Goal: Information Seeking & Learning: Learn about a topic

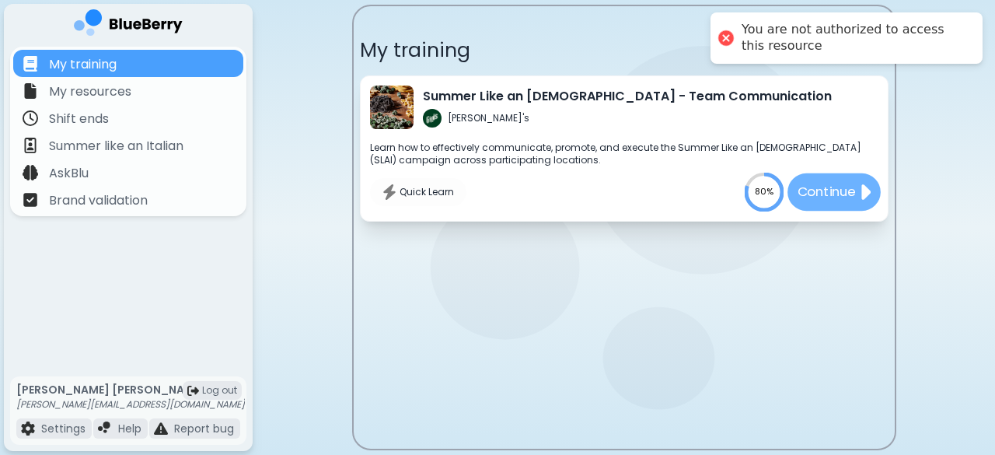
click at [833, 189] on p "Continue" at bounding box center [826, 191] width 58 height 19
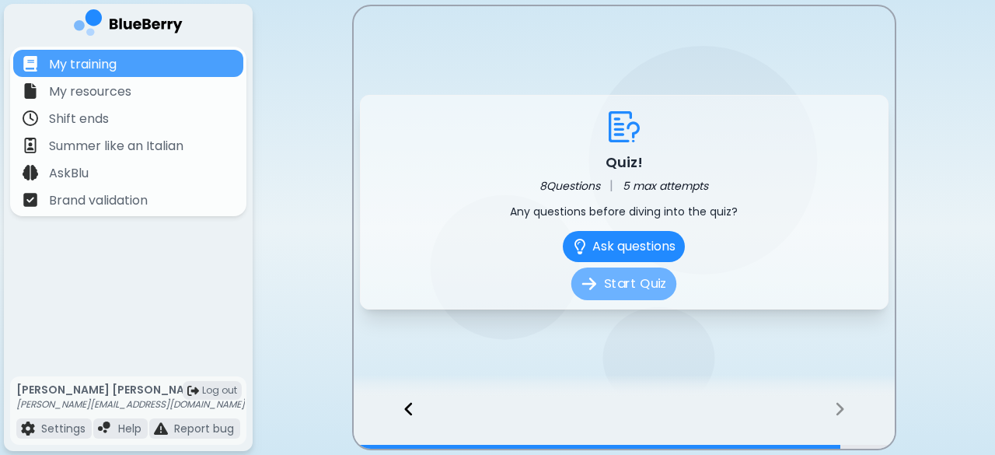
click at [622, 277] on button "Start Quiz" at bounding box center [623, 283] width 105 height 33
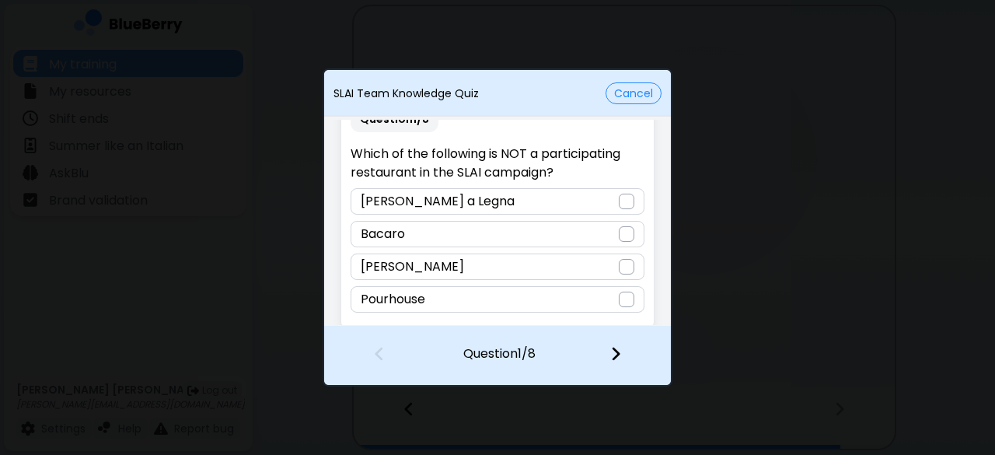
scroll to position [36, 0]
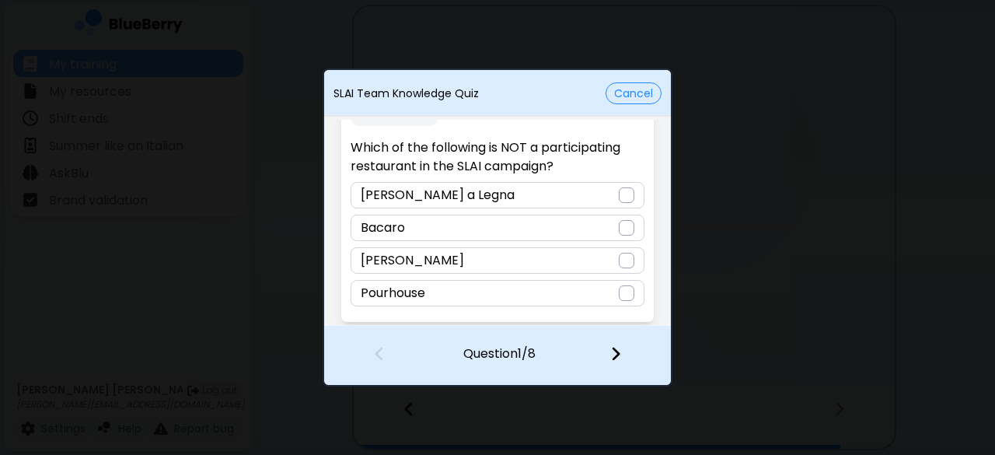
click at [629, 297] on div "Pourhouse" at bounding box center [496, 293] width 293 height 26
click at [605, 354] on div at bounding box center [625, 355] width 92 height 58
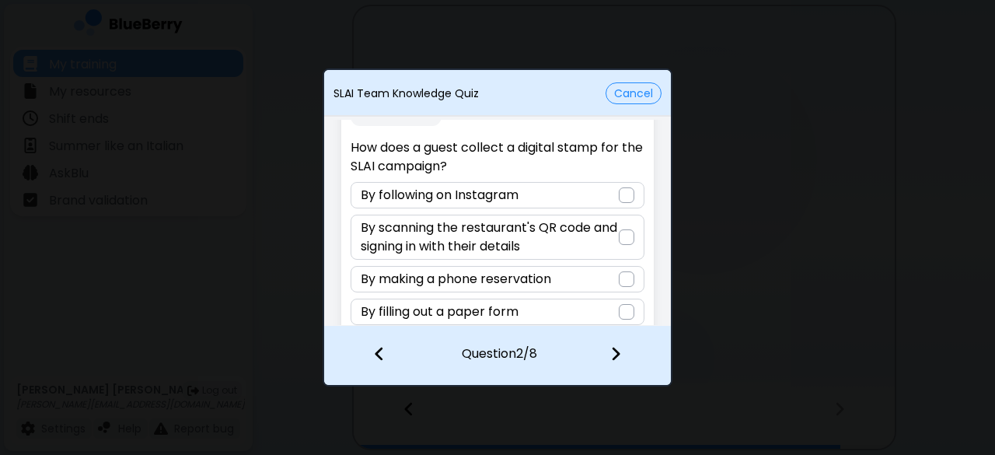
scroll to position [54, 0]
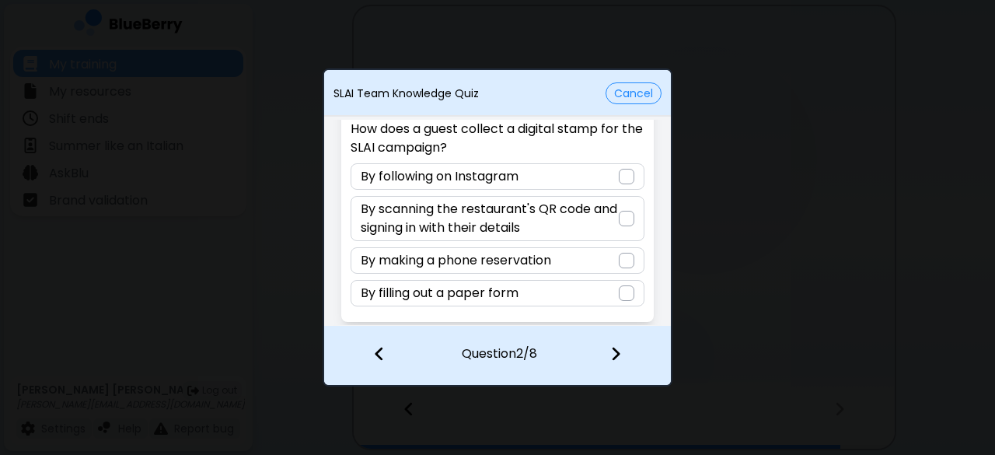
click at [631, 220] on div "By scanning the restaurant's QR code and signing in with their details" at bounding box center [496, 218] width 293 height 45
click at [609, 366] on div at bounding box center [625, 355] width 92 height 58
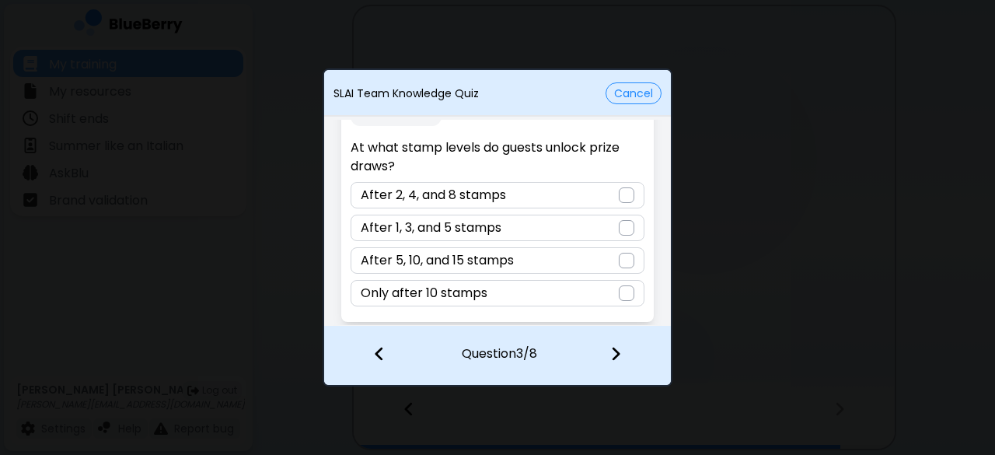
click at [628, 230] on div at bounding box center [627, 228] width 16 height 16
click at [613, 357] on img at bounding box center [615, 353] width 11 height 17
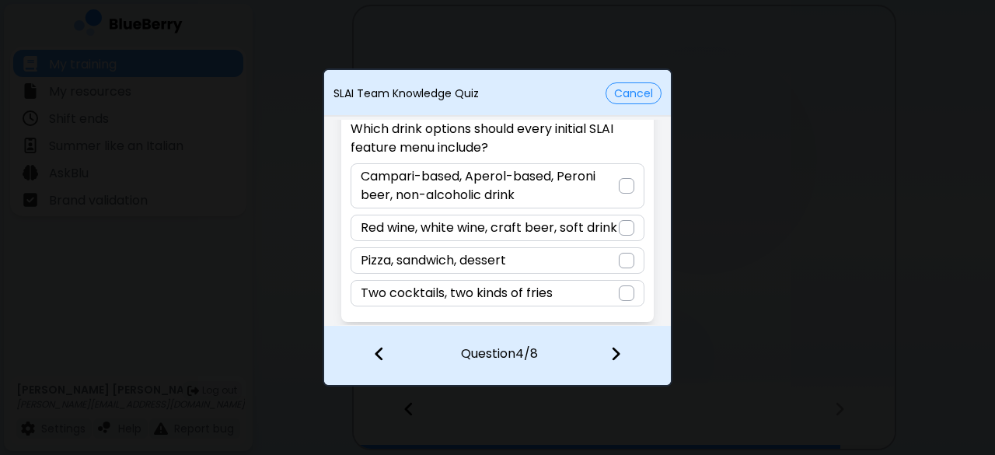
scroll to position [73, 0]
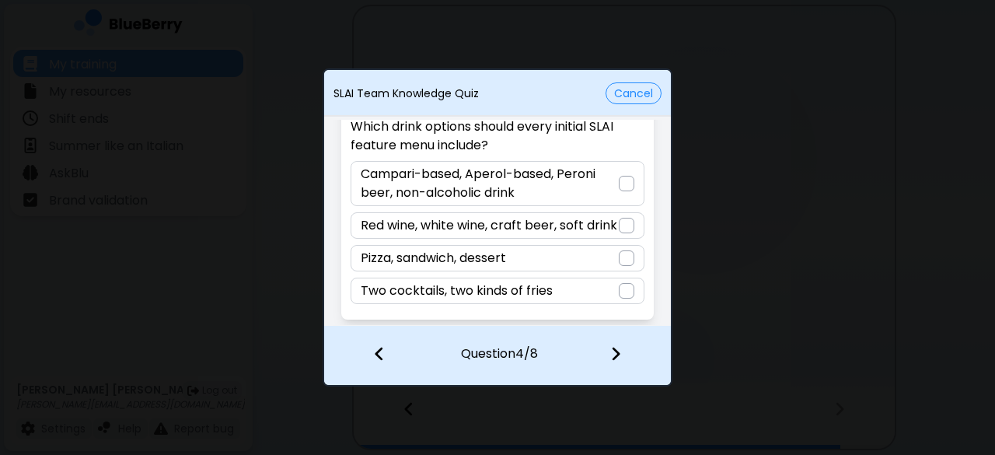
click at [629, 176] on div at bounding box center [627, 184] width 16 height 16
click at [618, 357] on img at bounding box center [615, 353] width 11 height 17
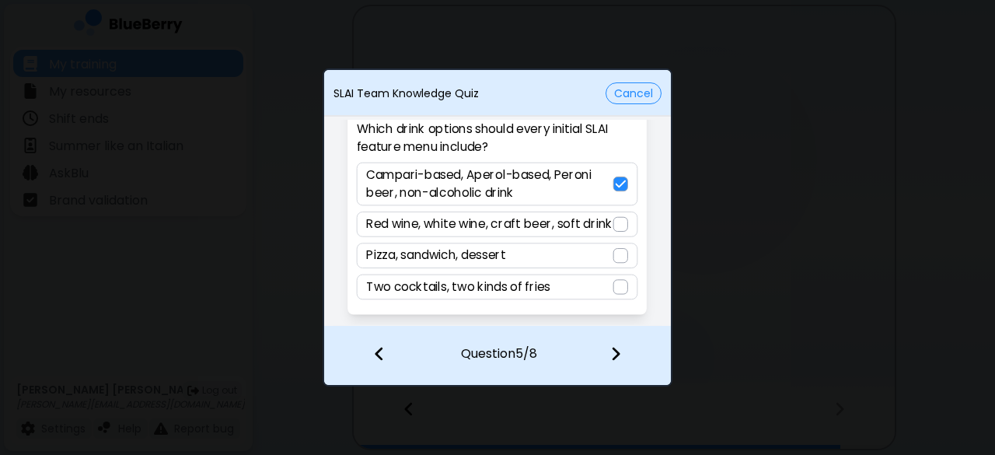
scroll to position [36, 0]
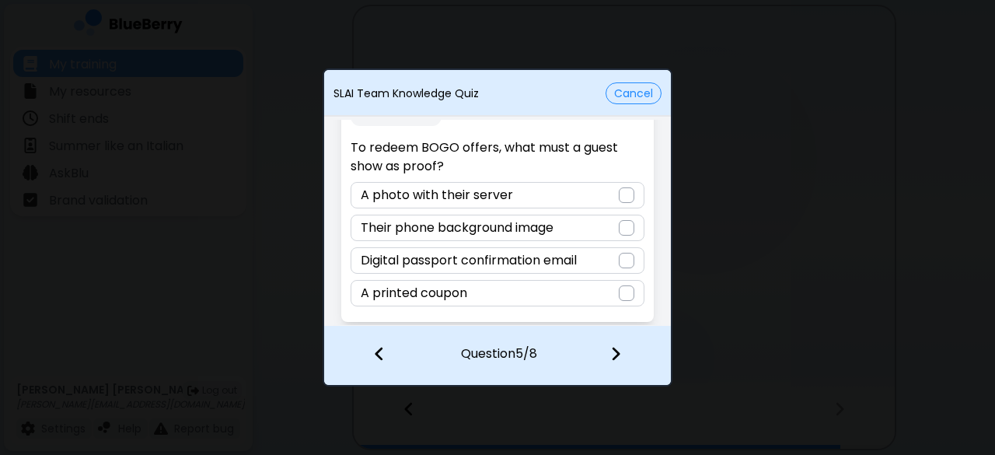
click at [629, 254] on div at bounding box center [627, 261] width 16 height 16
click at [620, 363] on div at bounding box center [625, 355] width 92 height 58
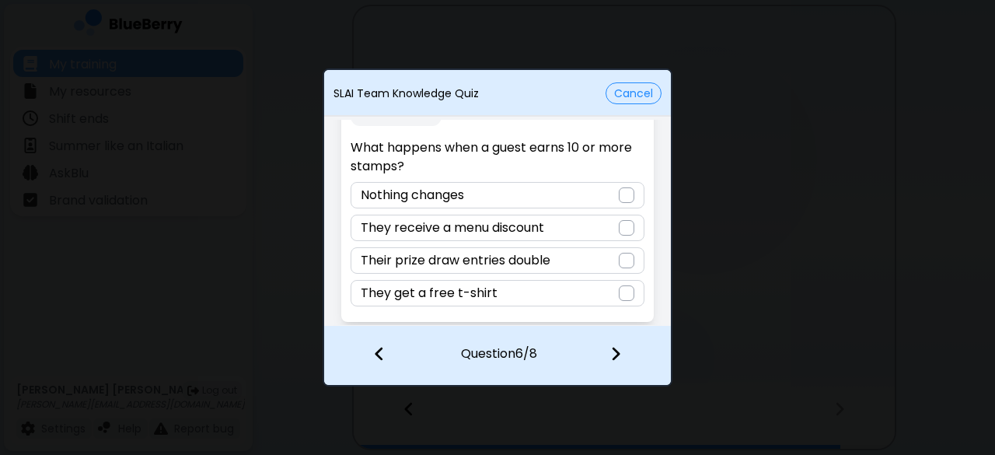
click at [629, 254] on div at bounding box center [627, 261] width 16 height 16
click at [623, 357] on div at bounding box center [625, 355] width 92 height 58
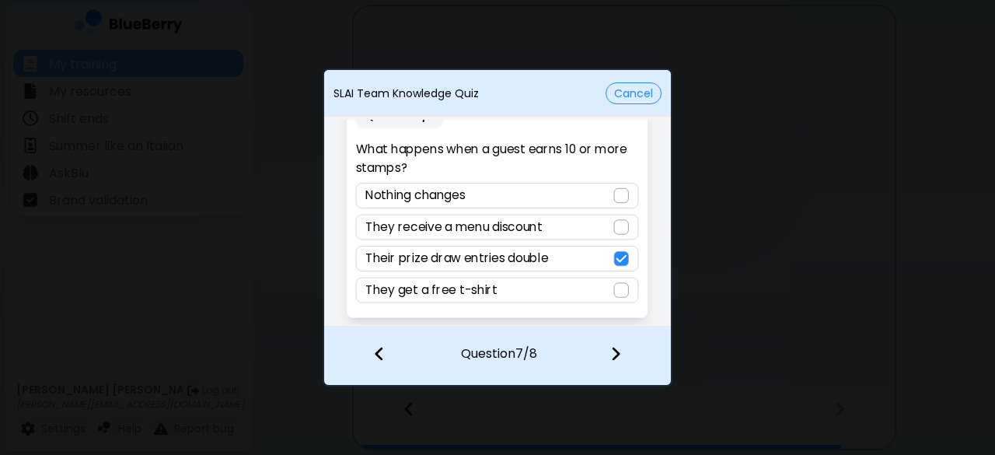
scroll to position [16, 0]
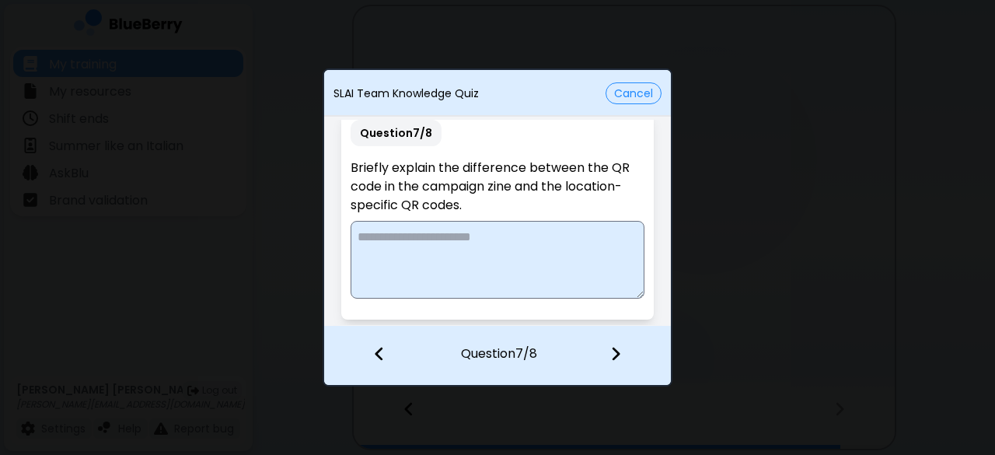
click at [530, 256] on textarea at bounding box center [496, 260] width 293 height 78
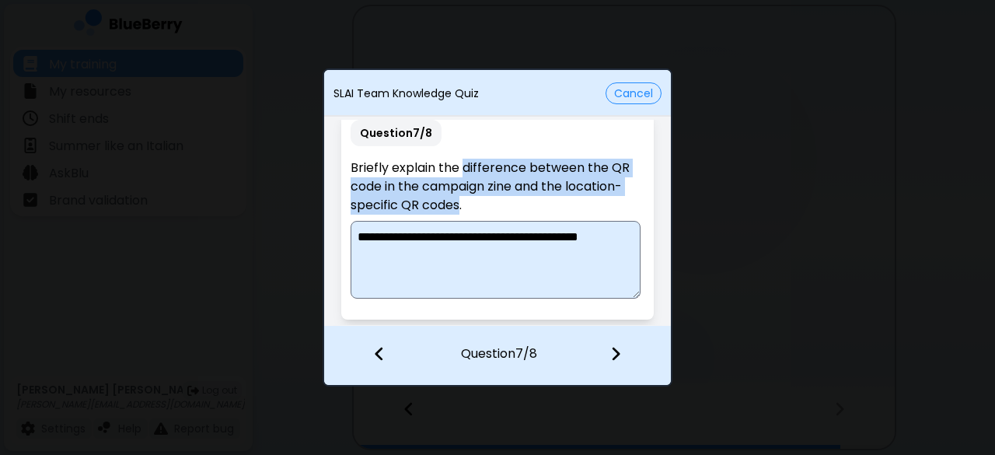
drag, startPoint x: 464, startPoint y: 166, endPoint x: 462, endPoint y: 203, distance: 36.6
click at [462, 203] on p "Briefly explain the difference between the QR code in the campaign zine and the…" at bounding box center [496, 187] width 293 height 56
copy p "difference between the QR code in the campaign zine and the location-specific Q…"
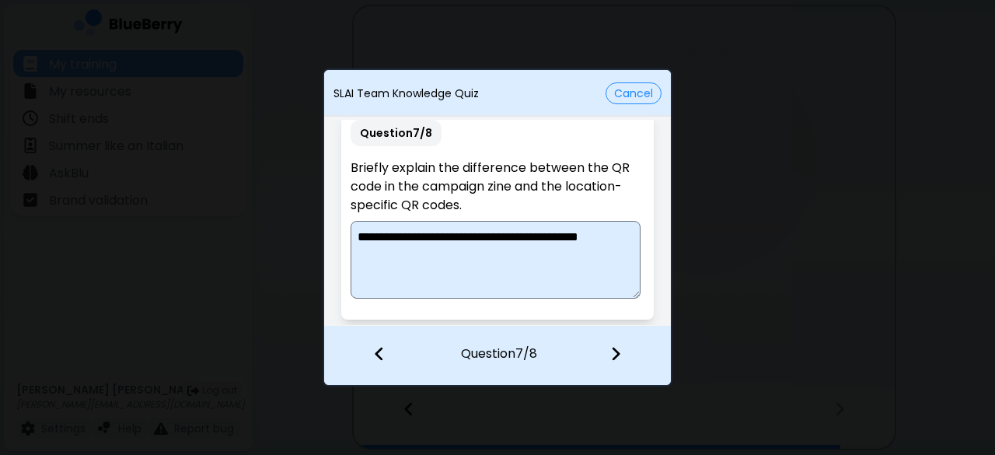
click at [449, 260] on textarea "**********" at bounding box center [495, 260] width 290 height 78
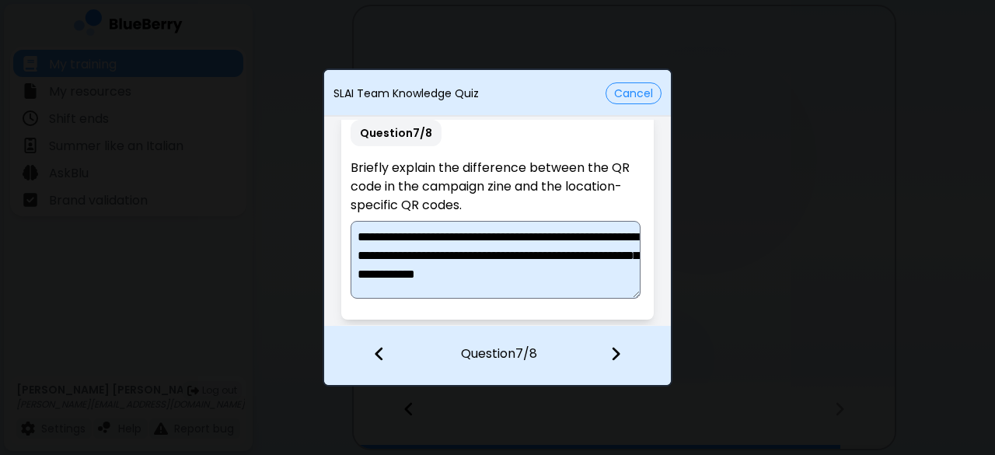
click at [530, 257] on textarea "**********" at bounding box center [495, 260] width 290 height 78
click at [631, 272] on textarea "**********" at bounding box center [495, 260] width 290 height 78
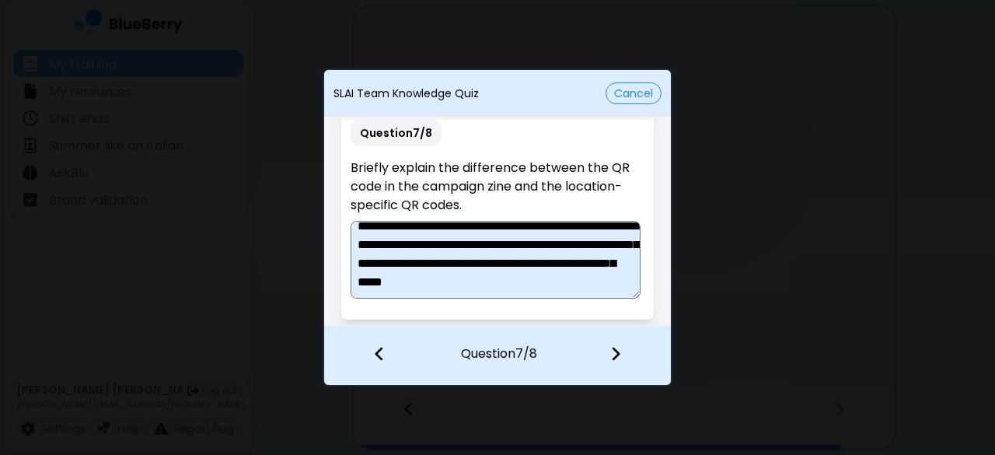
type textarea "**********"
click at [615, 354] on img at bounding box center [615, 353] width 11 height 17
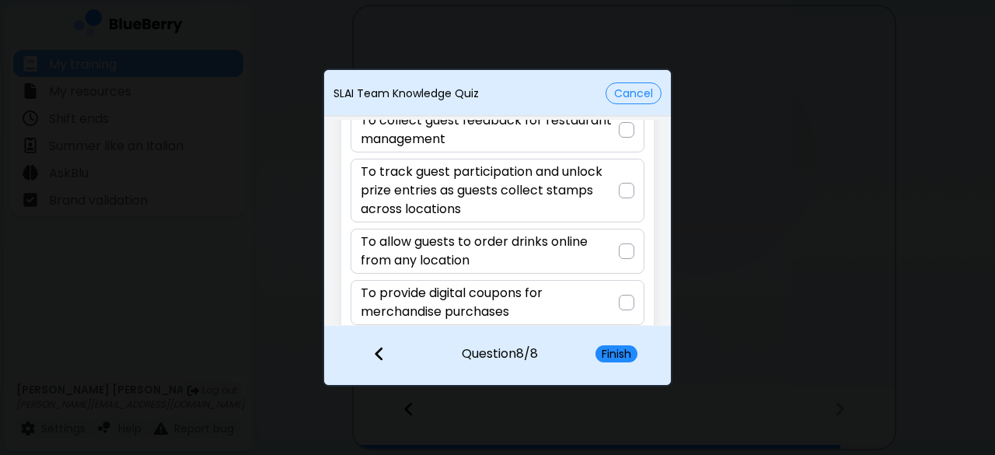
scroll to position [115, 0]
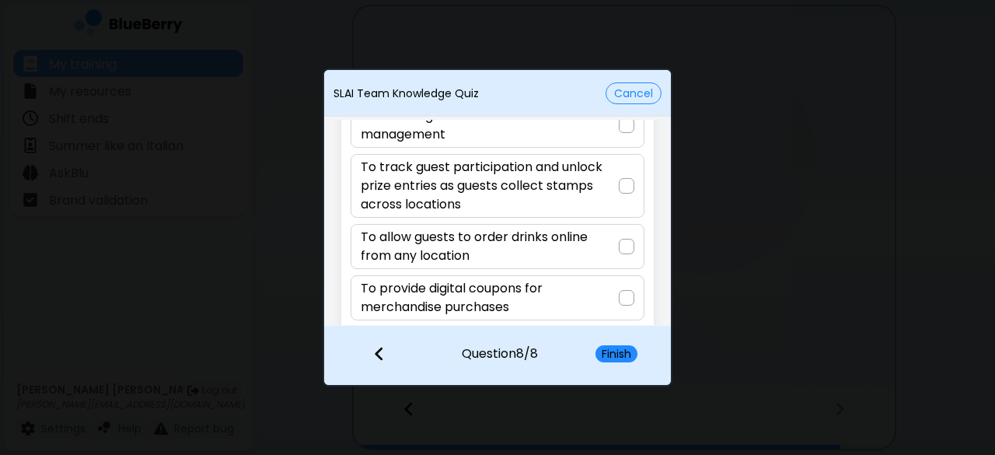
click at [630, 193] on div "To track guest participation and unlock prize entries as guests collect stamps …" at bounding box center [496, 186] width 293 height 64
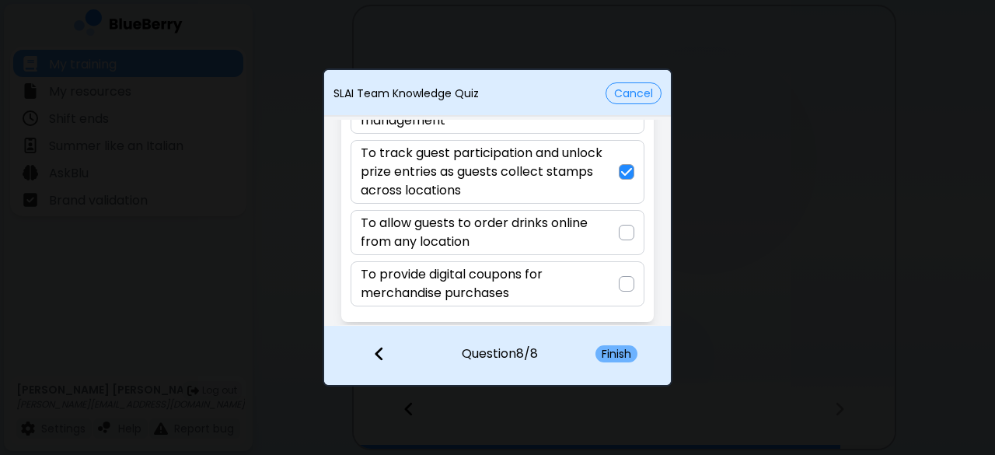
click at [609, 355] on button "Finish" at bounding box center [616, 353] width 42 height 17
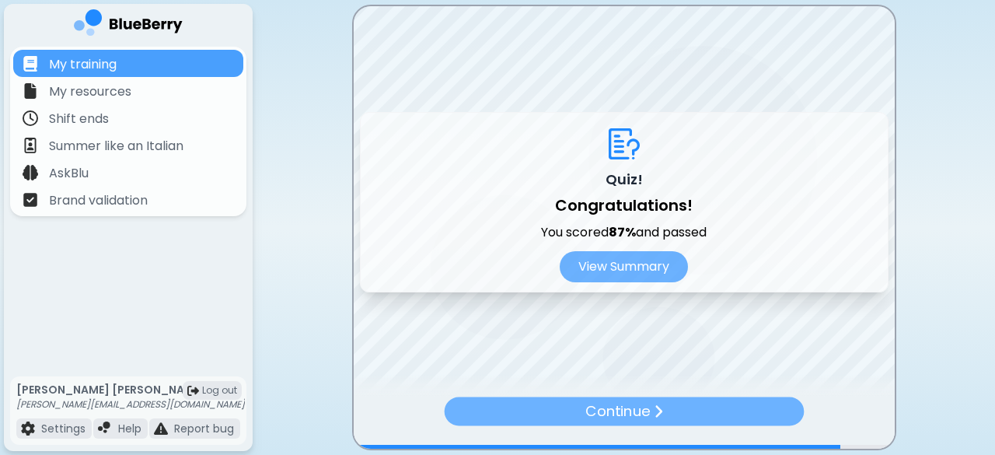
click at [626, 414] on p "Continue" at bounding box center [617, 411] width 64 height 23
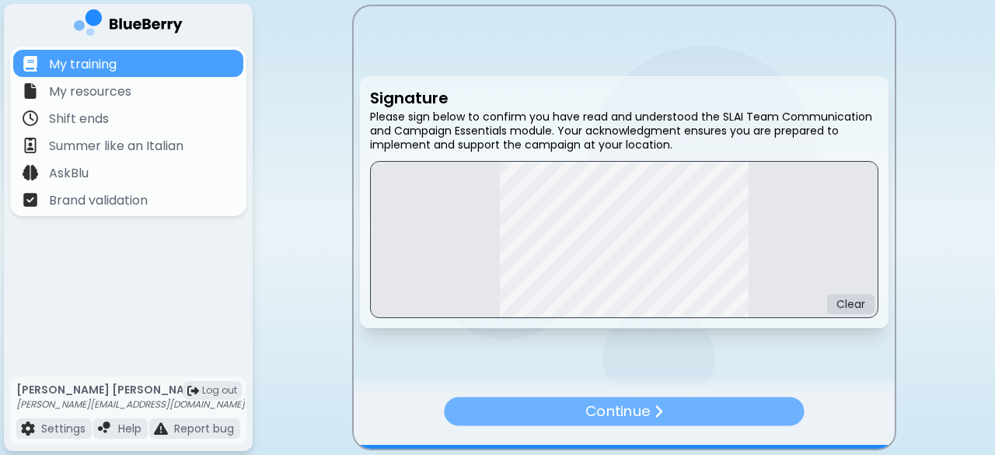
click at [751, 410] on div "Continue" at bounding box center [624, 411] width 360 height 29
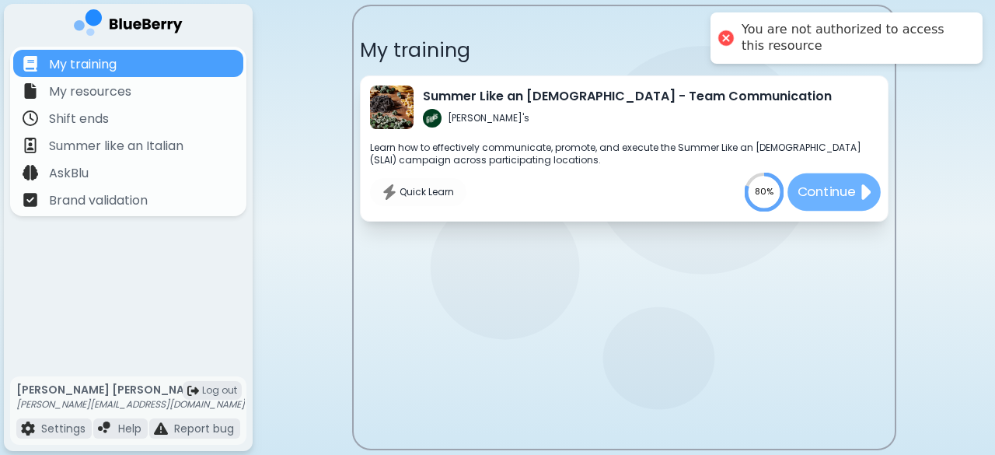
click at [812, 190] on p "Continue" at bounding box center [826, 191] width 58 height 19
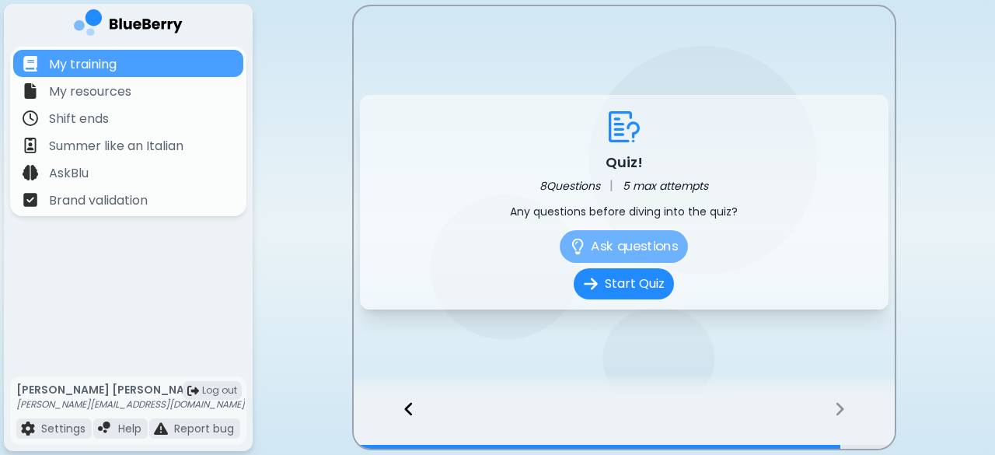
click at [626, 243] on button "Ask questions" at bounding box center [624, 246] width 128 height 33
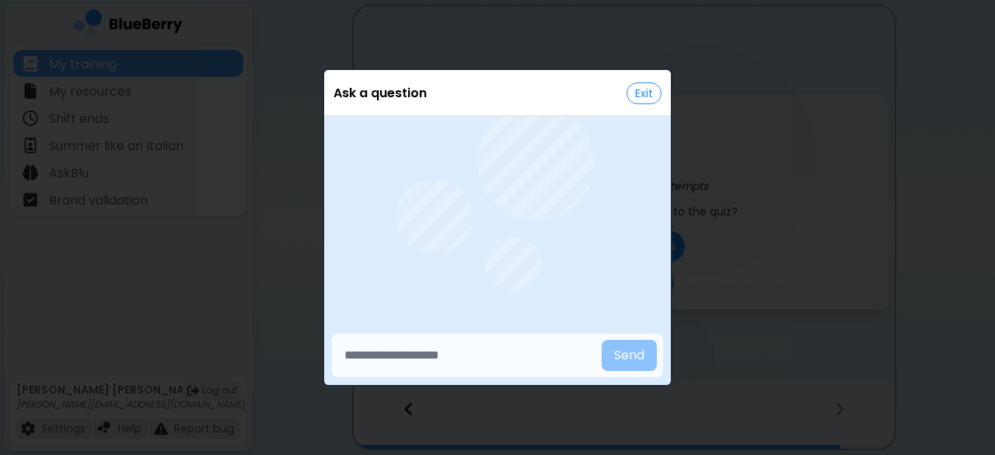
click at [468, 347] on input "text" at bounding box center [466, 355] width 257 height 31
paste input "**********"
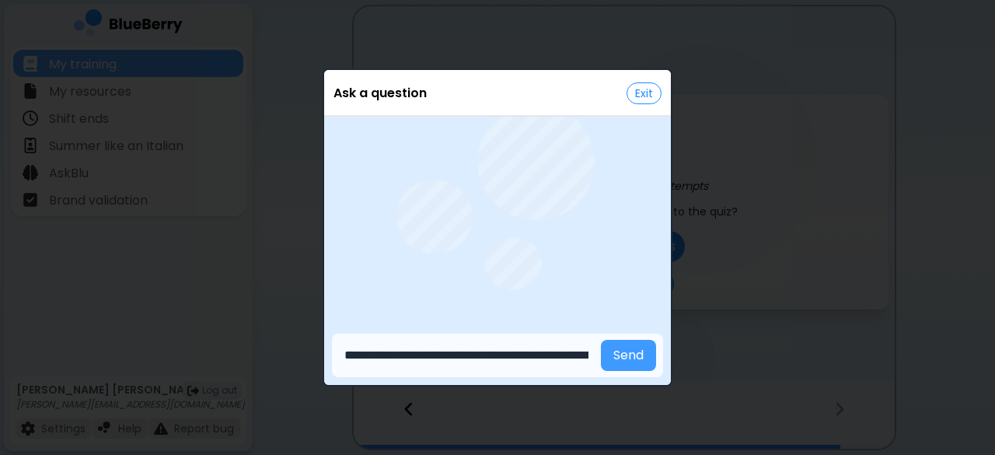
type input "**********"
click at [633, 354] on button "Send" at bounding box center [628, 355] width 55 height 31
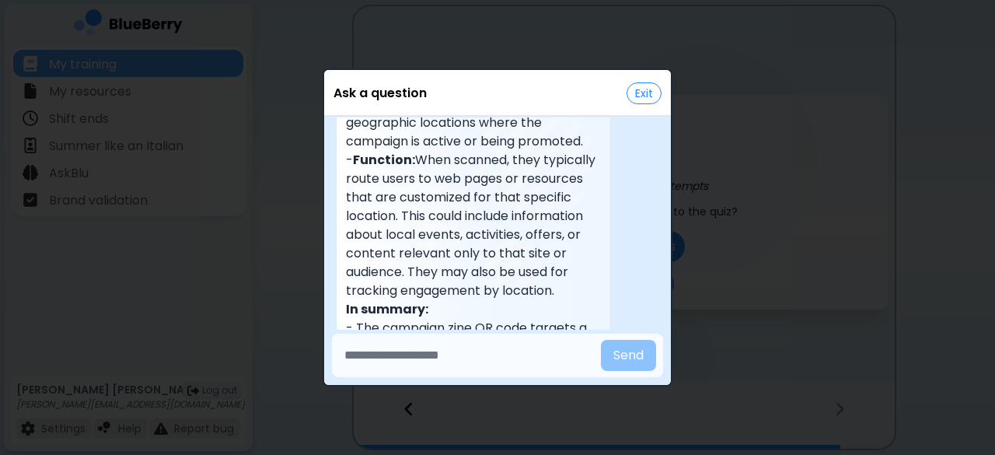
scroll to position [449, 0]
